Goal: Transaction & Acquisition: Purchase product/service

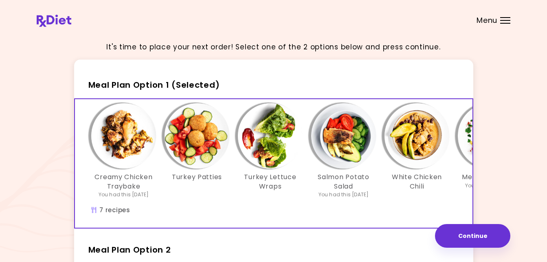
click at [346, 125] on img "Info - Salmon Potato Salad - Meal Plan Option 1 (Selected)" at bounding box center [343, 135] width 65 height 65
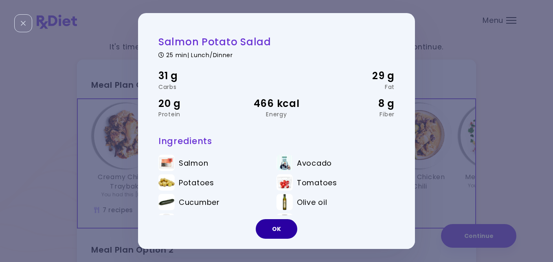
click at [277, 222] on button "OK" at bounding box center [277, 229] width 42 height 20
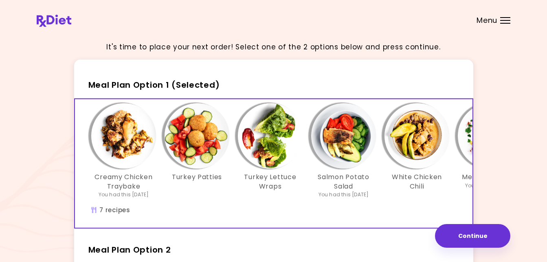
click at [465, 133] on img "Info - Mexican Salmon - Meal Plan Option 1 (Selected)" at bounding box center [490, 135] width 65 height 65
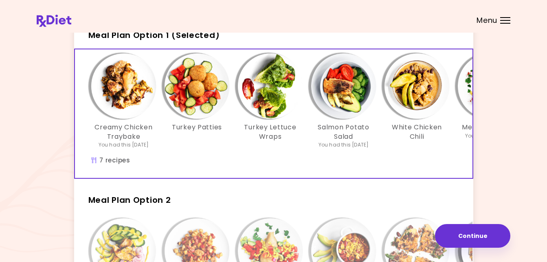
scroll to position [49, 0]
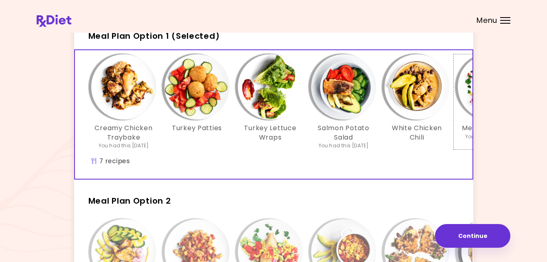
click at [465, 81] on img "Info - Mexican Salmon - Meal Plan Option 1 (Selected)" at bounding box center [490, 86] width 65 height 65
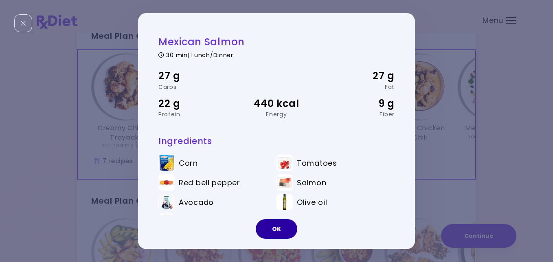
click at [277, 223] on button "OK" at bounding box center [277, 229] width 42 height 20
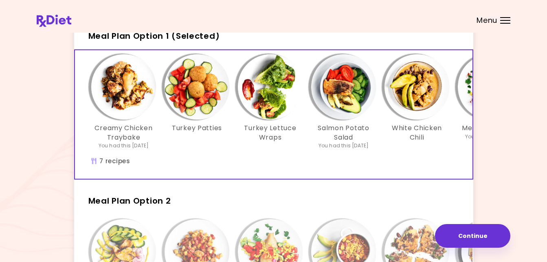
click at [325, 100] on img "Info - Salmon Potato Salad - Meal Plan Option 1 (Selected)" at bounding box center [343, 86] width 65 height 65
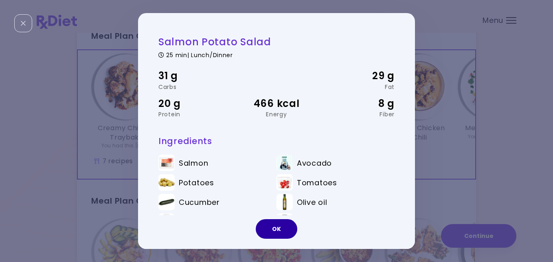
click at [276, 223] on button "OK" at bounding box center [277, 229] width 42 height 20
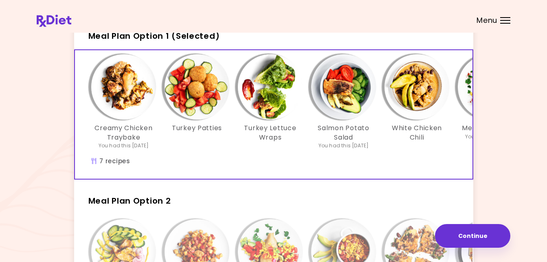
click at [340, 85] on img "Info - Salmon Potato Salad - Meal Plan Option 1 (Selected)" at bounding box center [343, 86] width 65 height 65
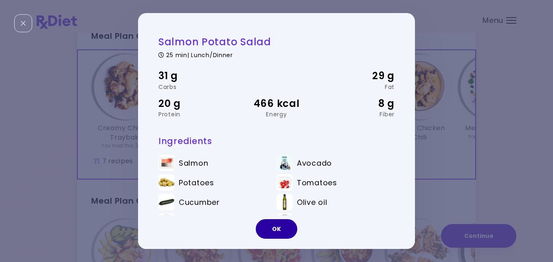
click at [282, 229] on button "OK" at bounding box center [277, 229] width 42 height 20
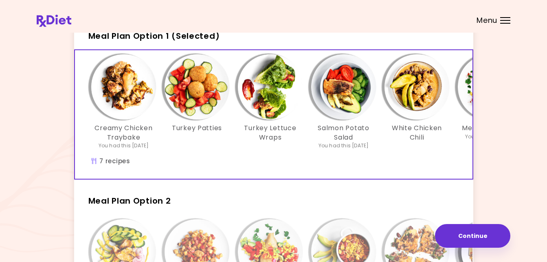
click at [283, 153] on div "Creamy Chicken Traybake You had this [DATE] Turkey Patties Turkey Lettuce Wraps…" at bounding box center [343, 105] width 513 height 103
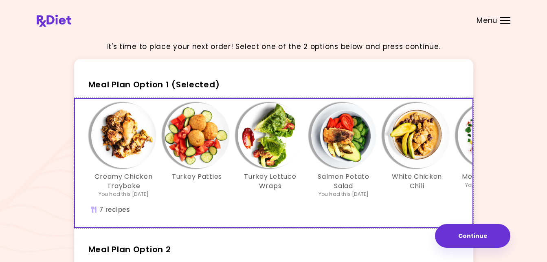
scroll to position [0, 0]
click at [148, 80] on span "Meal Plan Option 1 (Selected)" at bounding box center [154, 84] width 132 height 11
click at [185, 84] on span "Meal Plan Option 1 (Selected)" at bounding box center [154, 84] width 132 height 11
click at [350, 133] on img "Info - Salmon Potato Salad - Meal Plan Option 1 (Selected)" at bounding box center [343, 135] width 65 height 65
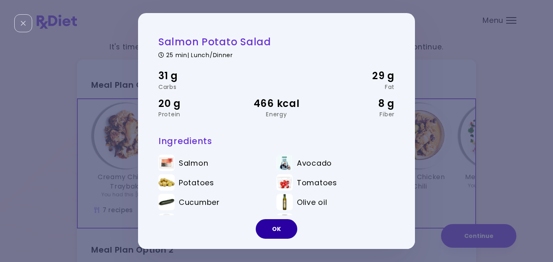
click at [280, 220] on button "OK" at bounding box center [277, 229] width 42 height 20
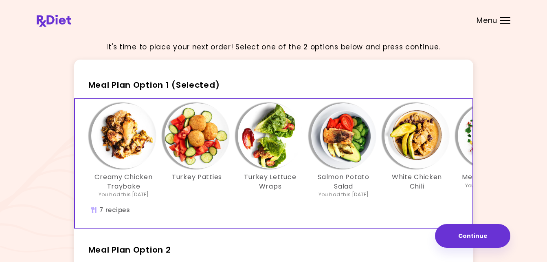
click at [402, 197] on div "White Chicken Chili" at bounding box center [417, 150] width 73 height 95
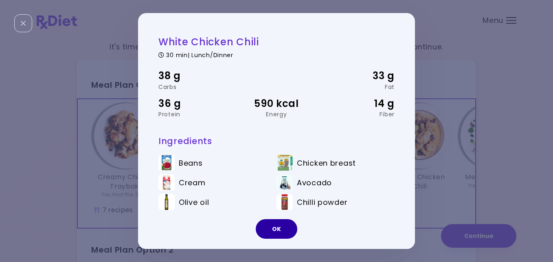
click at [275, 223] on button "OK" at bounding box center [277, 229] width 42 height 20
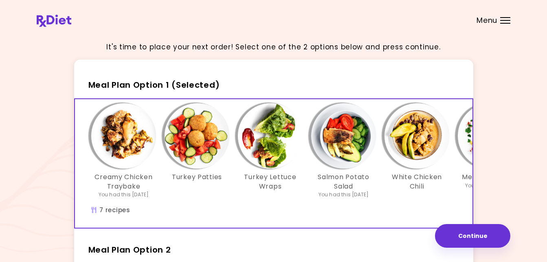
click at [190, 81] on span "Meal Plan Option 1 (Selected)" at bounding box center [154, 84] width 132 height 11
click at [331, 133] on img "Info - Salmon Potato Salad - Meal Plan Option 1 (Selected)" at bounding box center [343, 135] width 65 height 65
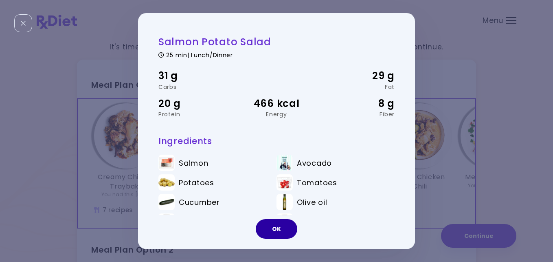
click at [279, 221] on button "OK" at bounding box center [277, 229] width 42 height 20
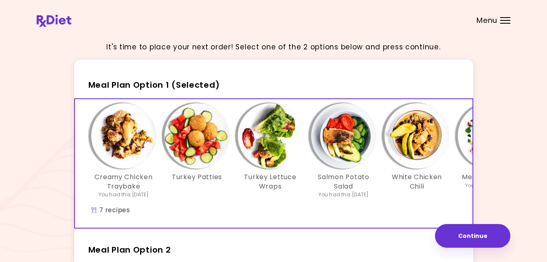
click at [335, 154] on img "Info - Salmon Potato Salad - Meal Plan Option 1 (Selected)" at bounding box center [343, 135] width 65 height 65
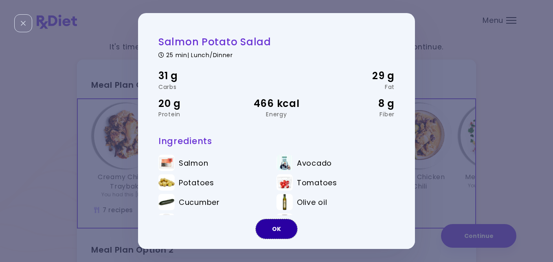
click at [278, 226] on button "OK" at bounding box center [277, 229] width 42 height 20
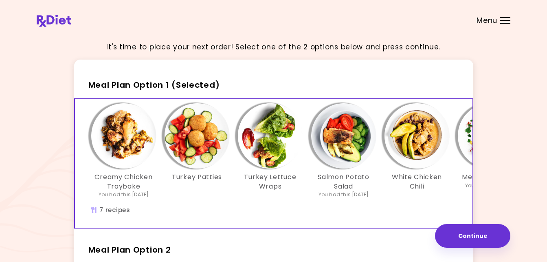
click at [338, 149] on img "Info - Salmon Potato Salad - Meal Plan Option 1 (Selected)" at bounding box center [343, 135] width 65 height 65
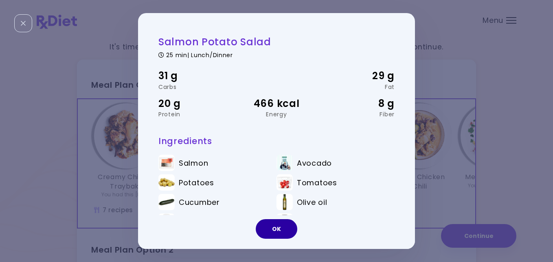
click at [283, 224] on button "OK" at bounding box center [277, 229] width 42 height 20
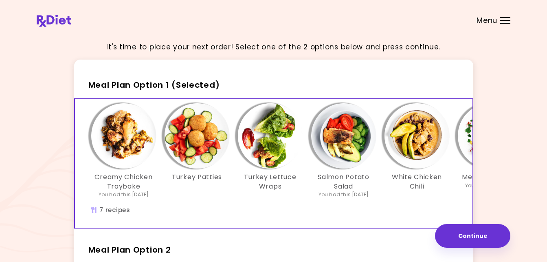
click at [159, 80] on span "Meal Plan Option 1 (Selected)" at bounding box center [154, 84] width 132 height 11
click at [186, 80] on span "Meal Plan Option 1 (Selected)" at bounding box center [154, 84] width 132 height 11
click at [121, 212] on div "Creamy Chicken Traybake You had this [DATE] Turkey Patties Turkey Lettuce Wraps…" at bounding box center [344, 163] width 538 height 128
click at [354, 122] on img "Info - Salmon Potato Salad - Meal Plan Option 1 (Selected)" at bounding box center [343, 135] width 65 height 65
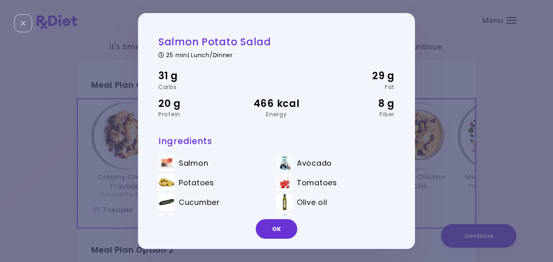
click at [354, 122] on div "31 g Carbs 29 g Fat 20 g Protein 466 kcal Energy 8 g Fiber" at bounding box center [277, 92] width 236 height 69
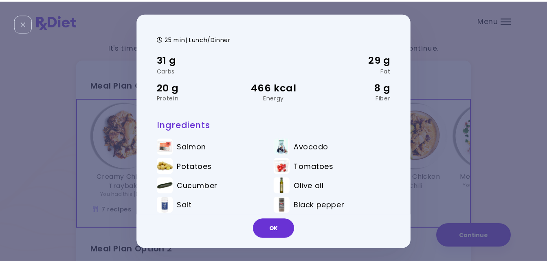
scroll to position [23, 0]
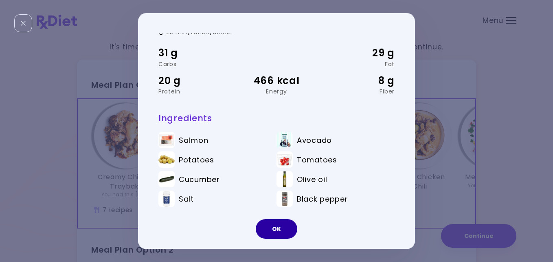
click at [273, 228] on button "OK" at bounding box center [277, 229] width 42 height 20
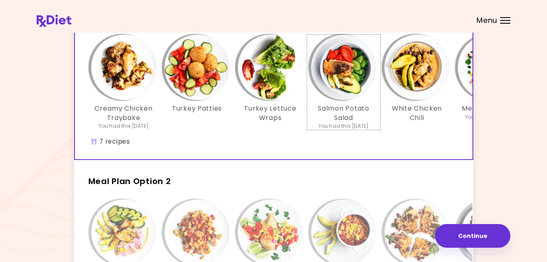
scroll to position [53, 0]
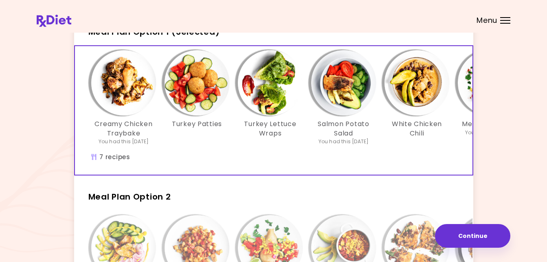
click at [118, 161] on div "Creamy Chicken Traybake You had this [DATE] Turkey Patties Turkey Lettuce Wraps…" at bounding box center [344, 110] width 538 height 128
click at [344, 138] on div "You had this [DATE]" at bounding box center [344, 141] width 51 height 7
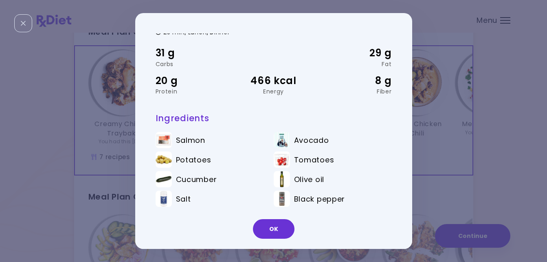
scroll to position [0, 0]
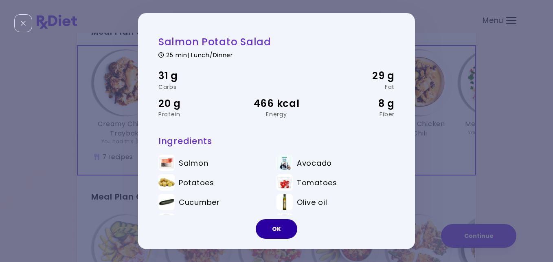
click at [281, 224] on button "OK" at bounding box center [277, 229] width 42 height 20
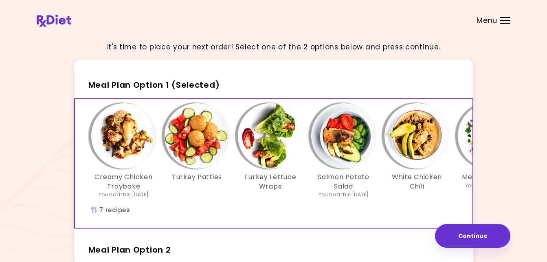
click at [347, 137] on img "Info - Salmon Potato Salad - Meal Plan Option 1 (Selected)" at bounding box center [343, 135] width 65 height 65
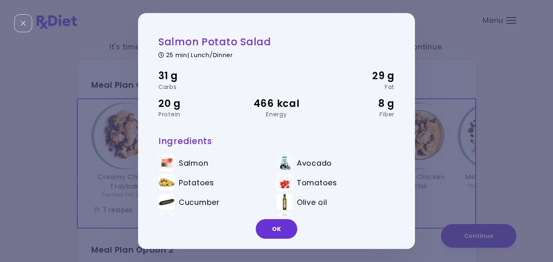
click at [477, 232] on div "Salmon Potato Salad 25 min | Lunch/Dinner 31 g Carbs 29 g Fat 20 g Protein 466 …" at bounding box center [276, 131] width 553 height 262
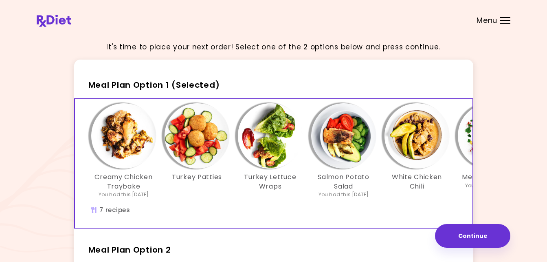
click at [477, 232] on button "Continue" at bounding box center [472, 236] width 75 height 24
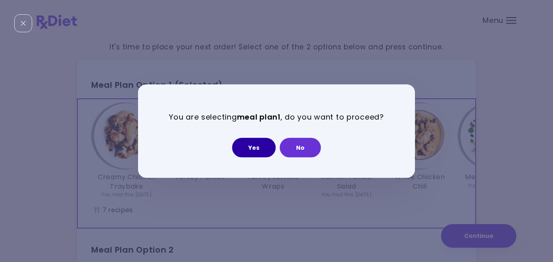
click at [259, 141] on button "Yes" at bounding box center [254, 147] width 44 height 20
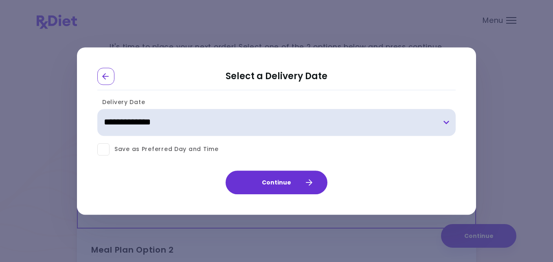
click at [153, 119] on select "**********" at bounding box center [276, 122] width 359 height 27
select select "**********"
click at [97, 109] on select "**********" at bounding box center [276, 122] width 359 height 27
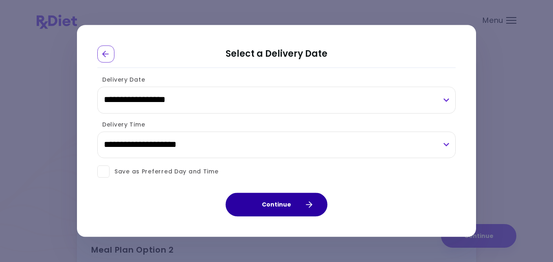
click at [270, 198] on button "Continue" at bounding box center [277, 205] width 102 height 24
